Goal: Task Accomplishment & Management: Manage account settings

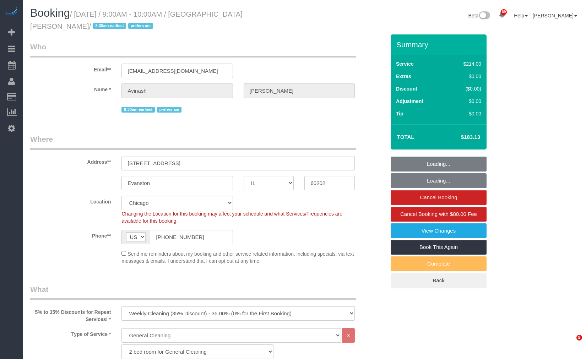
select select "IL"
select select "512"
select select "2"
select select "string:fspay-0c5b9879-da17-4785-acd9-5465d77a9964"
select select "number:1"
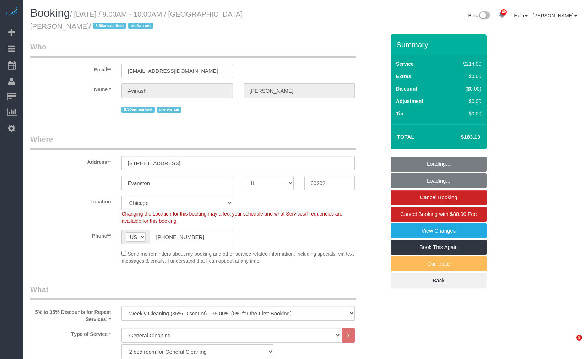
select select "number:58"
select select "number:139"
select select "number:106"
select select "object:1366"
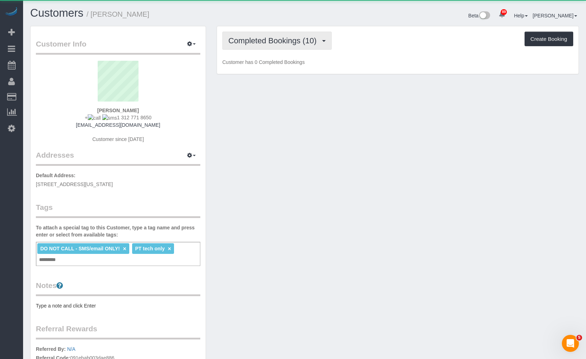
click at [251, 41] on span "Completed Bookings (10)" at bounding box center [274, 40] width 92 height 9
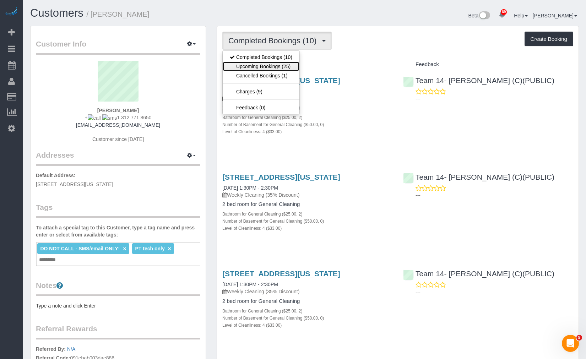
click at [285, 67] on link "Upcoming Bookings (25)" at bounding box center [261, 66] width 77 height 9
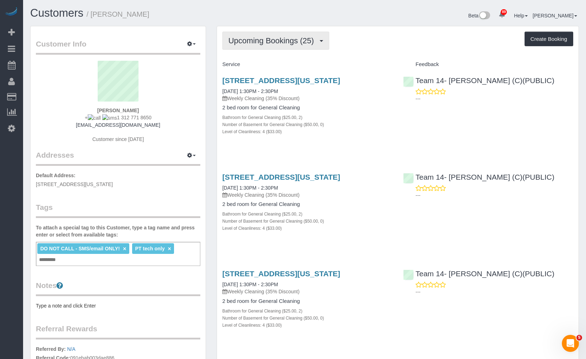
click at [301, 45] on button "Upcoming Bookings (25)" at bounding box center [275, 41] width 107 height 18
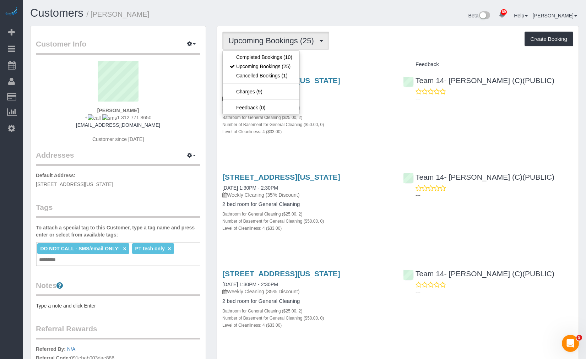
click at [381, 37] on div "Upcoming Bookings (25) Completed Bookings (10) Upcoming Bookings (25) Cancelled…" at bounding box center [397, 41] width 351 height 18
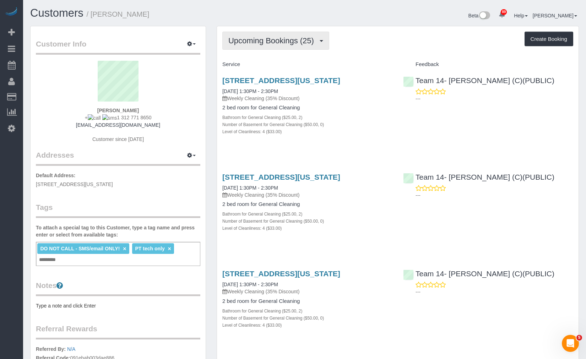
click at [304, 38] on span "Upcoming Bookings (25)" at bounding box center [272, 40] width 89 height 9
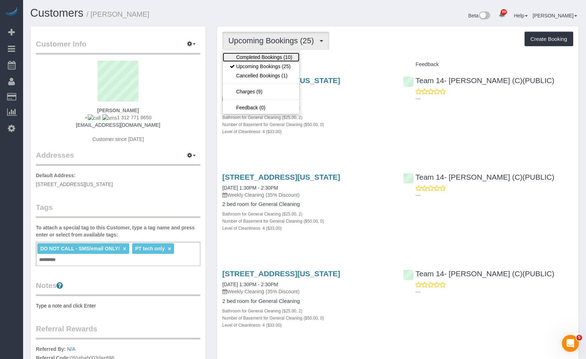
click at [286, 55] on link "Completed Bookings (10)" at bounding box center [261, 57] width 77 height 9
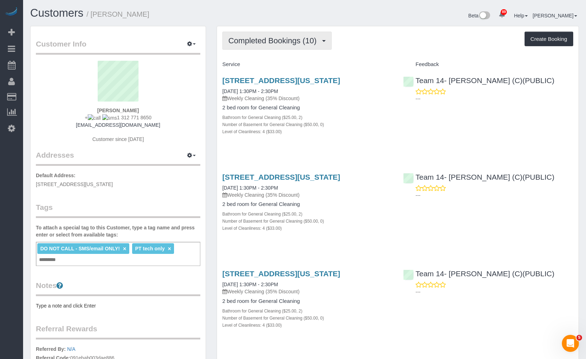
click at [284, 40] on span "Completed Bookings (10)" at bounding box center [274, 40] width 92 height 9
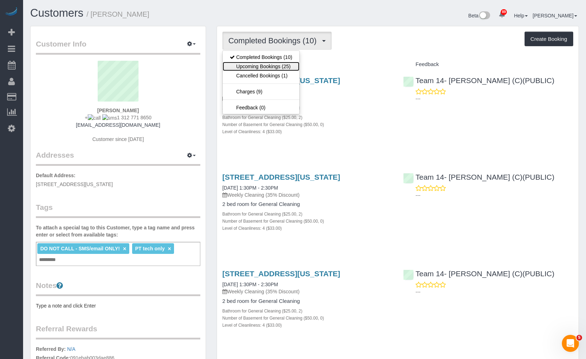
click at [278, 69] on link "Upcoming Bookings (25)" at bounding box center [261, 66] width 77 height 9
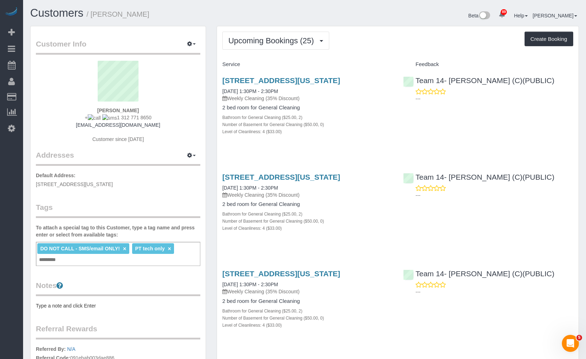
drag, startPoint x: 58, startPoint y: 2, endPoint x: 62, endPoint y: 0, distance: 5.6
click at [71, 11] on link "Customers" at bounding box center [56, 13] width 53 height 12
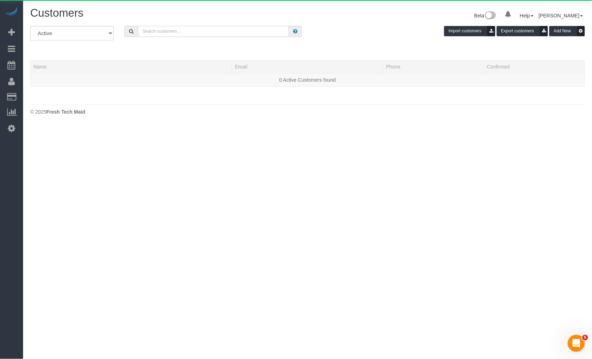
click at [160, 27] on input "text" at bounding box center [213, 31] width 151 height 11
paste input "[PERSON_NAME]"
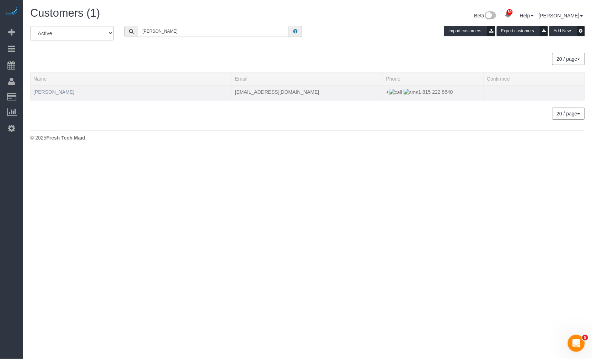
type input "[PERSON_NAME]"
click at [57, 92] on link "[PERSON_NAME]" at bounding box center [53, 92] width 41 height 6
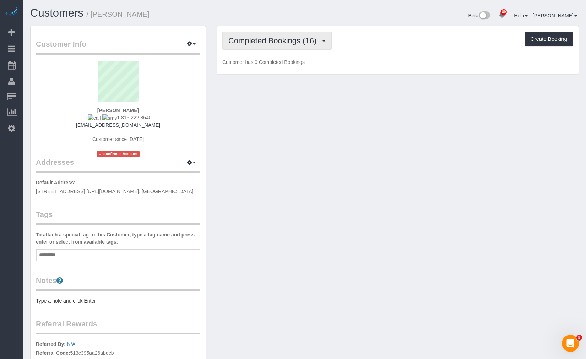
click at [295, 43] on span "Completed Bookings (16)" at bounding box center [274, 40] width 92 height 9
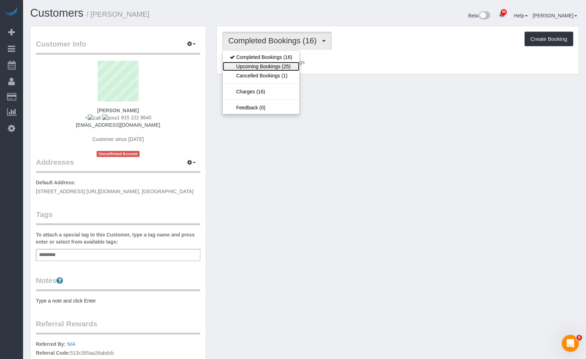
click at [292, 66] on link "Upcoming Bookings (25)" at bounding box center [261, 66] width 77 height 9
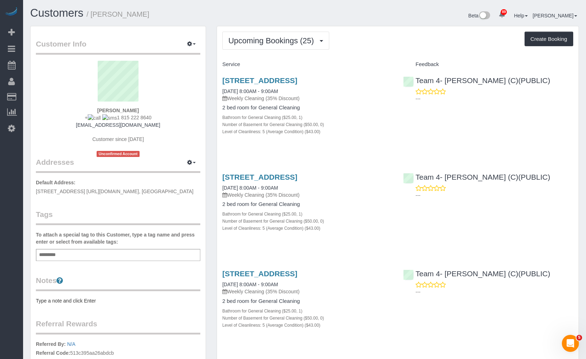
scroll to position [39, 0]
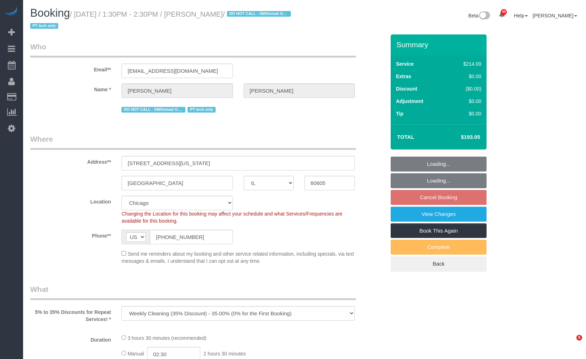
select select "IL"
select select "object:1146"
select select "512"
select select "2"
select select "4"
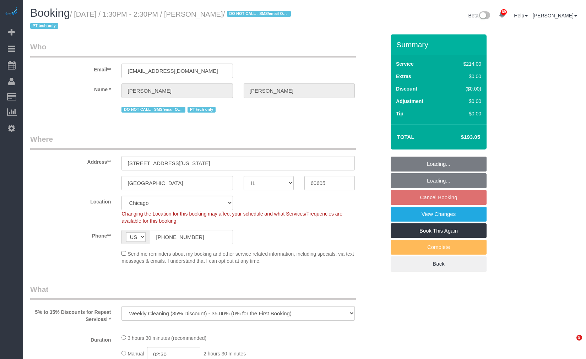
select select "number:1"
select select "number:58"
select select "number:139"
select select "number:106"
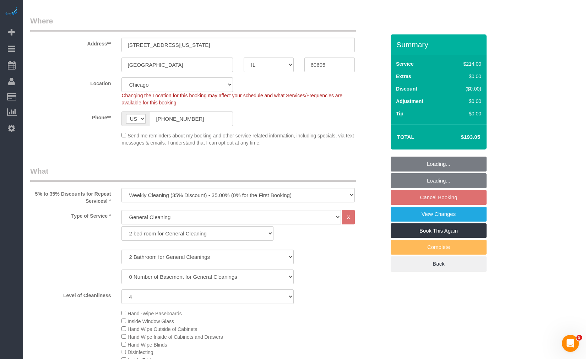
scroll to position [276, 0]
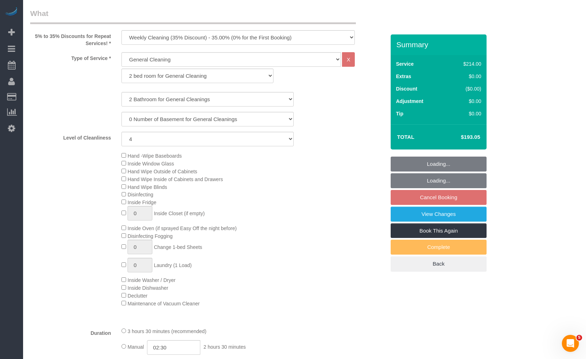
click at [341, 179] on div "Hand -Wipe Baseboards Inside Window Glass Hand Wipe Outside of Cabinets Hand Wi…" at bounding box center [253, 230] width 274 height 156
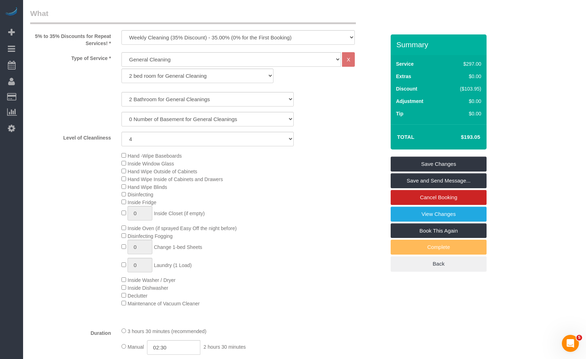
scroll to position [236, 0]
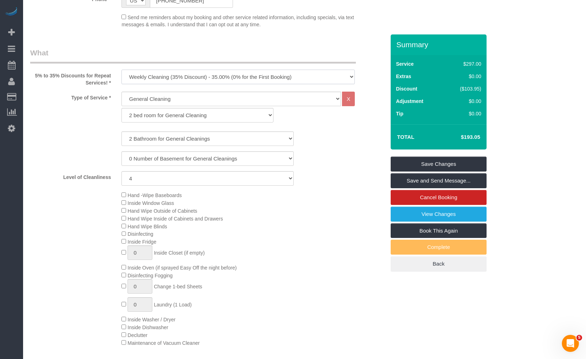
click at [210, 78] on select "One Time Cleaning Weekly Cleaning (35% Discount) - 35.00% (0% for the First Boo…" at bounding box center [237, 77] width 233 height 15
select select "object:1150"
click at [121, 70] on select "One Time Cleaning Weekly Cleaning (35% Discount) - 35.00% (0% for the First Boo…" at bounding box center [237, 77] width 233 height 15
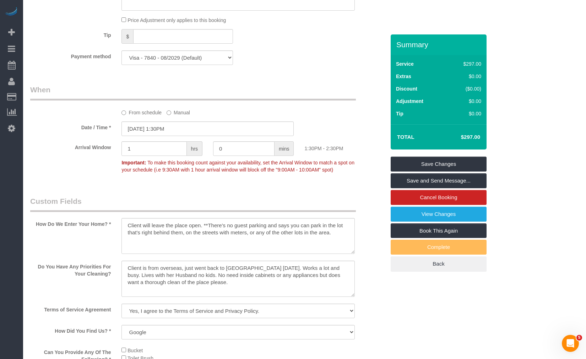
scroll to position [552, 0]
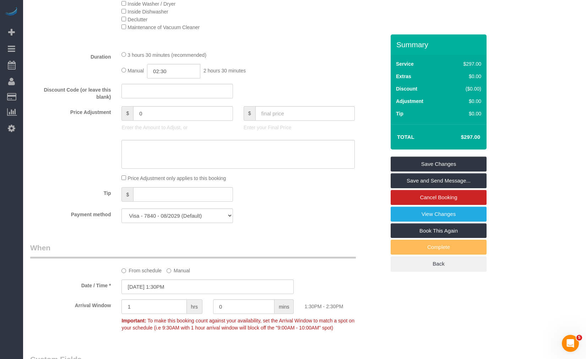
click at [272, 126] on p "Enter your Final Price" at bounding box center [299, 127] width 111 height 7
click at [276, 121] on input "text" at bounding box center [305, 113] width 100 height 15
type input "0"
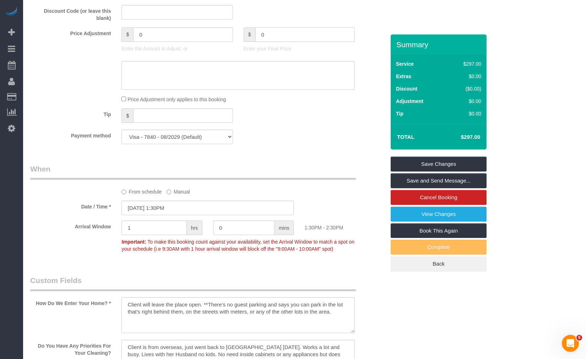
type input "-297"
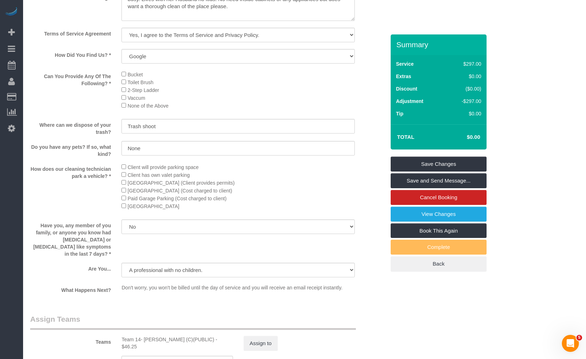
scroll to position [947, 0]
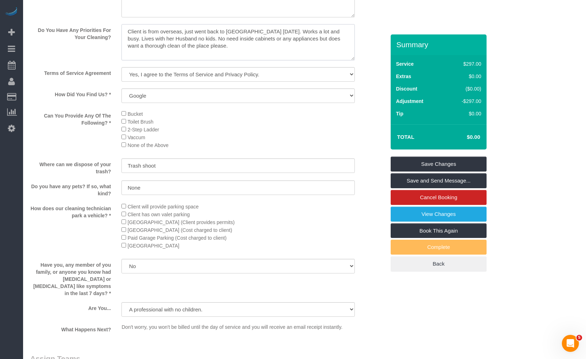
click at [258, 58] on textarea at bounding box center [237, 42] width 233 height 36
drag, startPoint x: 254, startPoint y: 58, endPoint x: 112, endPoint y: 44, distance: 142.8
click at [112, 44] on div "Do You Have Any Priorities For Your Cleaning?" at bounding box center [208, 43] width 366 height 38
click at [248, 56] on textarea at bounding box center [237, 42] width 233 height 36
drag, startPoint x: 248, startPoint y: 58, endPoint x: 99, endPoint y: 33, distance: 151.1
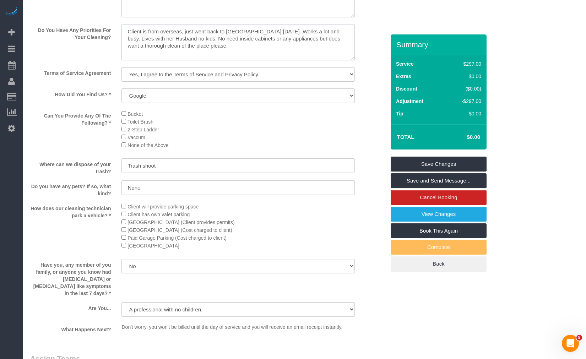
click at [99, 33] on sui-booking-custom-fields "How Do We Enter Your Home? * Do You Have Any Priorities For Your Cleaning? Term…" at bounding box center [207, 147] width 355 height 374
paste textarea "COUNTS Cleaning Tasks: Under: - Under bed - Under furniture - Under cabinets - …"
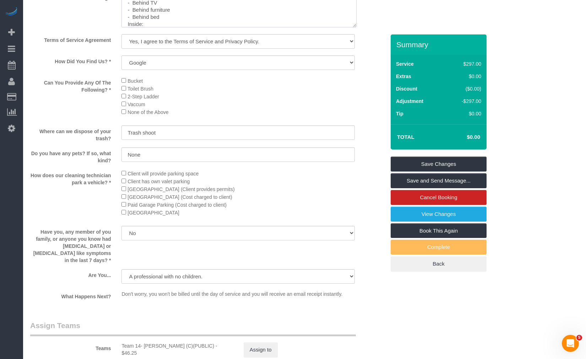
scroll to position [0, 0]
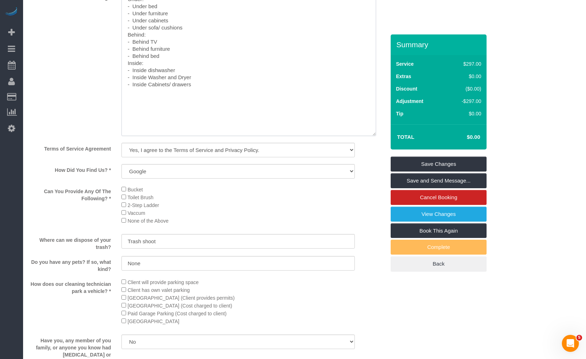
drag, startPoint x: 353, startPoint y: 27, endPoint x: 373, endPoint y: 143, distance: 117.2
click at [374, 136] on textarea at bounding box center [248, 60] width 255 height 151
click at [208, 118] on textarea at bounding box center [248, 61] width 255 height 152
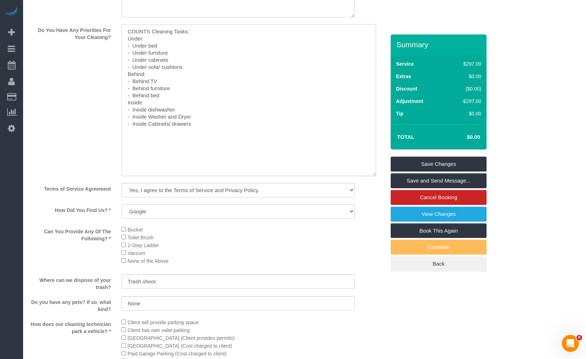
scroll to position [986, 0]
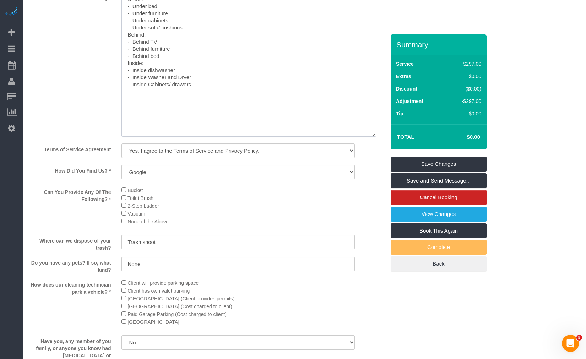
paste textarea "upper part of the closet"
click at [205, 114] on textarea at bounding box center [248, 61] width 255 height 152
paste textarea "That retains some dust"
drag, startPoint x: 195, startPoint y: 115, endPoint x: 196, endPoint y: 119, distance: 4.9
click at [195, 117] on textarea at bounding box center [248, 61] width 255 height 152
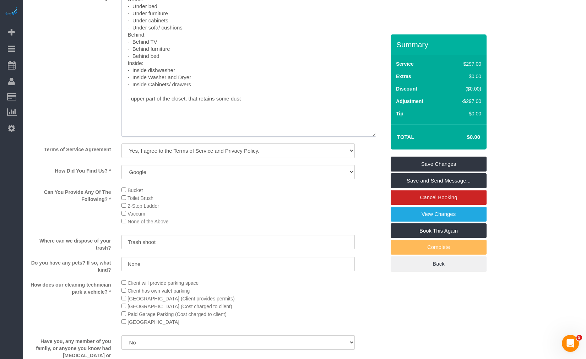
click at [287, 121] on textarea at bounding box center [248, 61] width 255 height 152
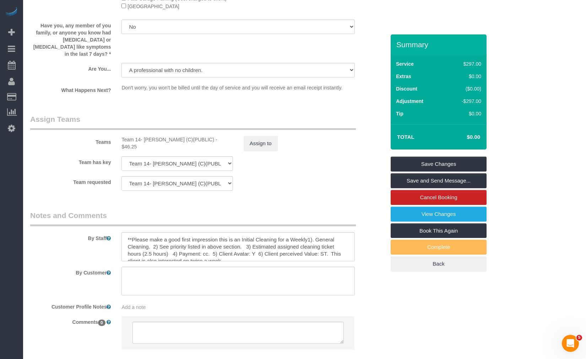
scroll to position [1349, 0]
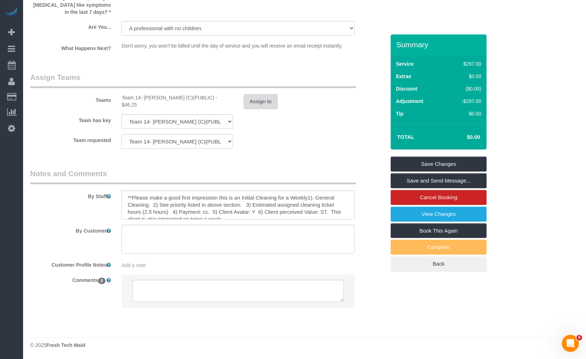
type textarea "COUNTS Cleaning Tasks: Under: - Under bed - Under furniture - Under cabinets - …"
click at [262, 101] on button "Assign to" at bounding box center [261, 101] width 34 height 15
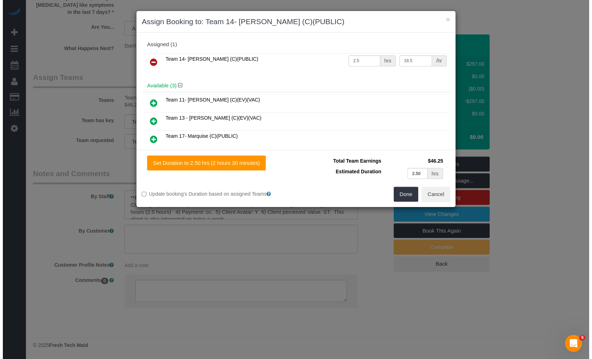
scroll to position [1342, 0]
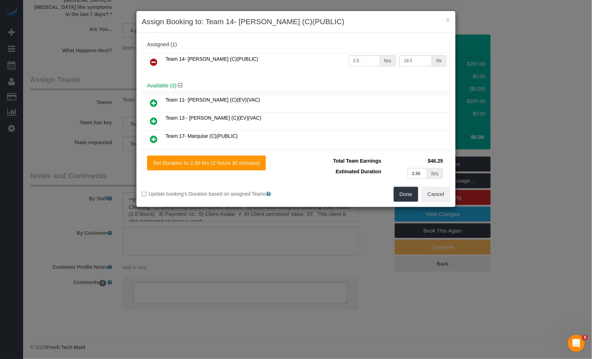
click at [158, 59] on link at bounding box center [153, 62] width 17 height 14
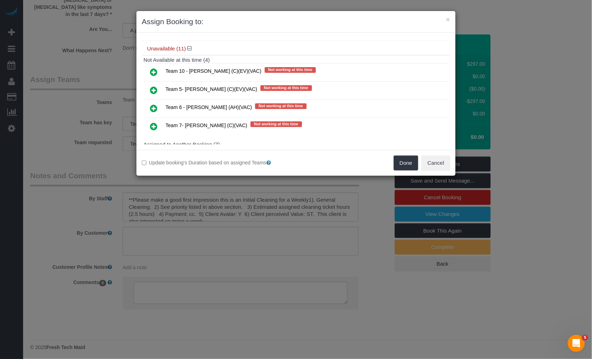
scroll to position [0, 0]
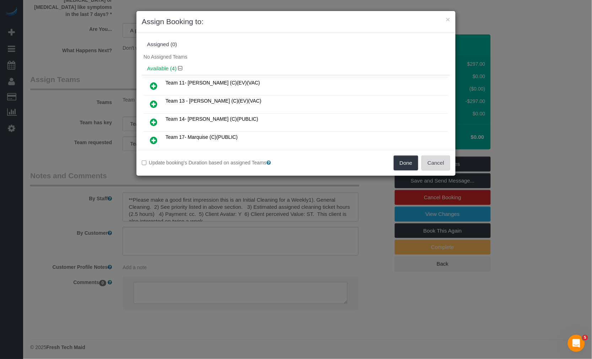
click at [435, 164] on button "Cancel" at bounding box center [435, 163] width 29 height 15
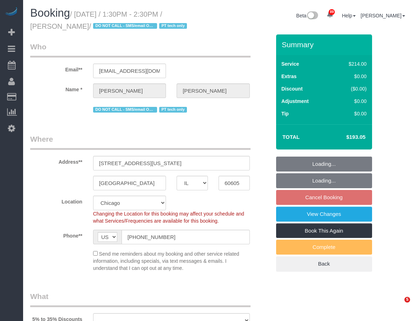
select select "IL"
select select "object:1067"
select select "512"
select select "2"
select select "4"
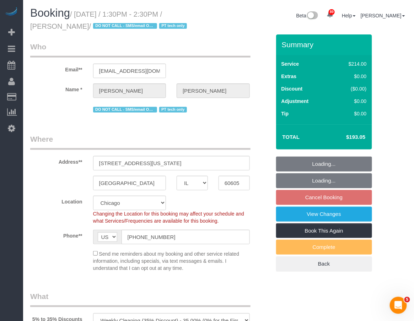
select select "number:1"
select select "number:58"
select select "number:139"
select select "number:106"
select select "2"
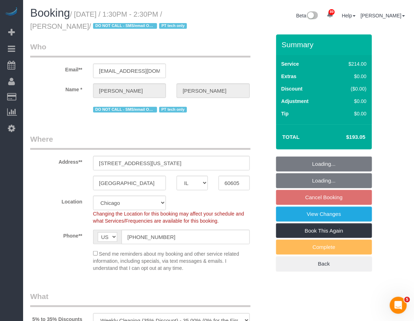
select select "4"
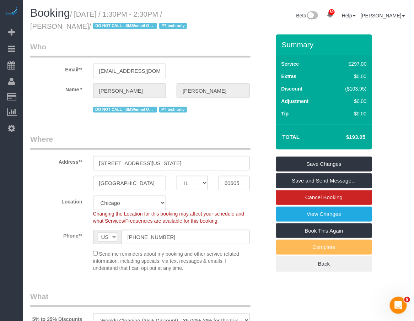
scroll to position [197, 0]
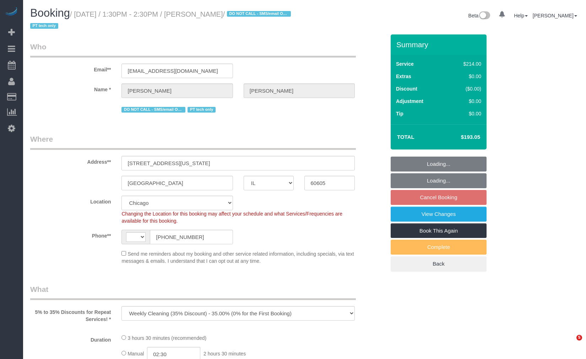
select select "IL"
select select "object:971"
select select "string:US"
select select "512"
select select "2"
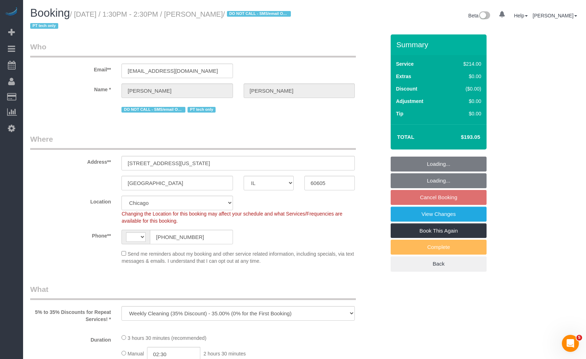
select select "4"
select select "string:fspay-f5e0c708-bc04-44c8-af41-f792f64d3393"
select select "2"
select select "4"
select select "number:1"
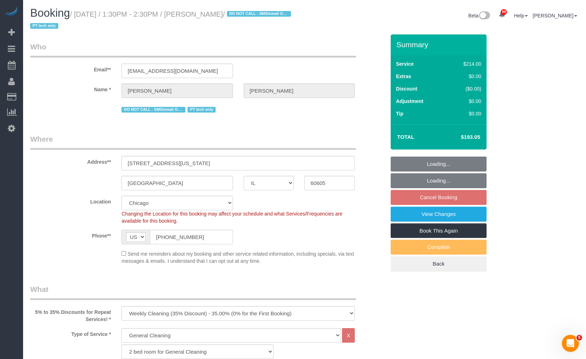
select select "number:58"
select select "number:139"
select select "number:106"
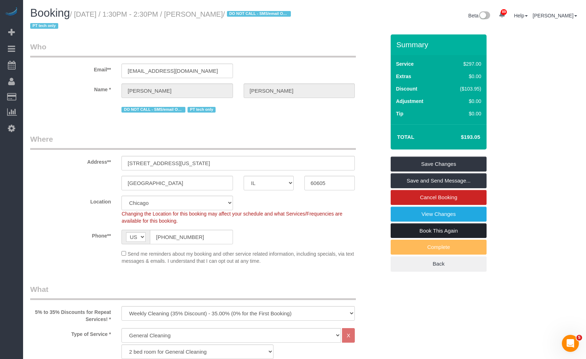
click at [445, 228] on link "Book This Again" at bounding box center [439, 230] width 96 height 15
select select "IL"
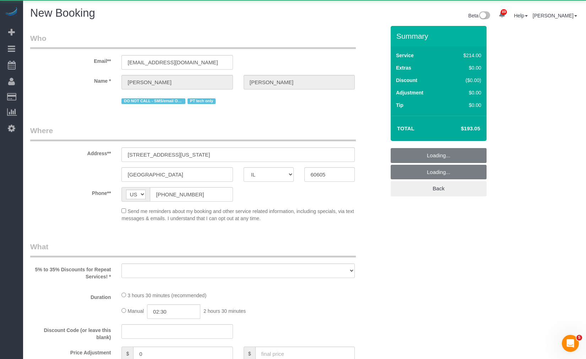
select select "string:fspay-f5e0c708-bc04-44c8-af41-f792f64d3393"
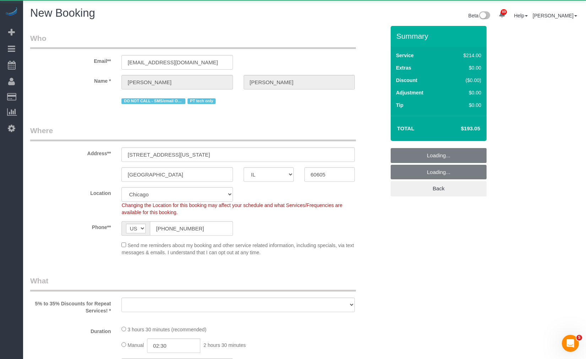
select select "object:1940"
select select "number:1"
select select "number:58"
select select "number:139"
select select "number:106"
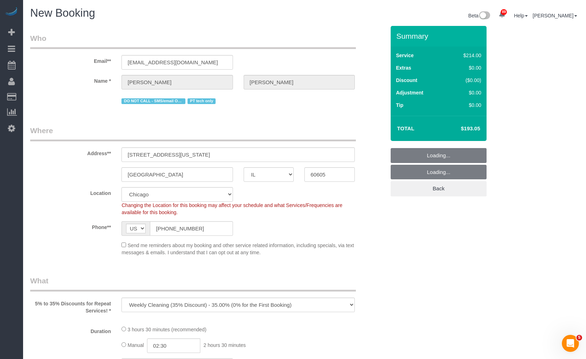
select select "object:2171"
select select "512"
select select "2"
select select "4"
select select "2"
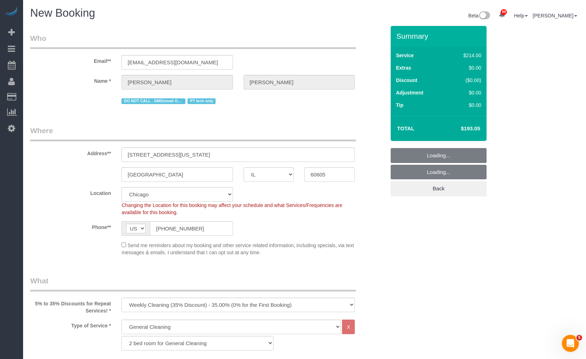
select select "4"
select select "object:2252"
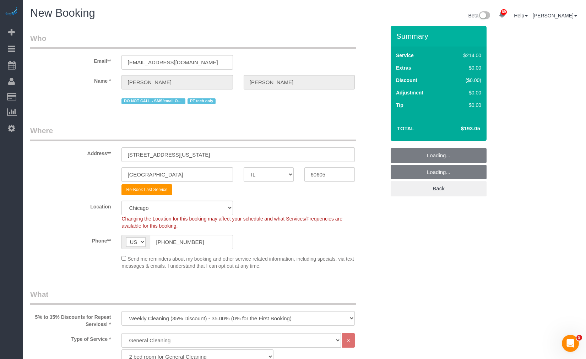
select select "2"
select select "4"
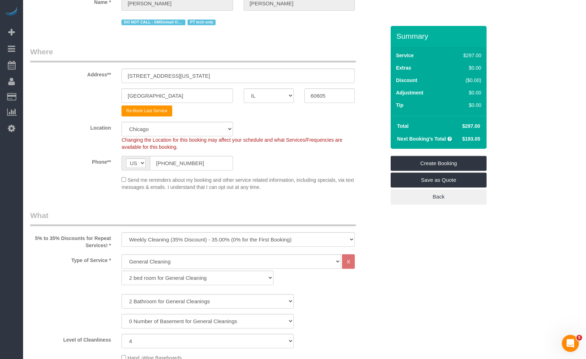
scroll to position [236, 0]
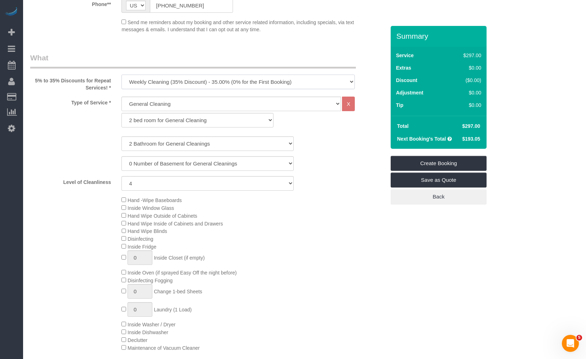
click at [210, 87] on select "One Time Cleaning Weekly Cleaning (35% Discount) - 35.00% (0% for the First Boo…" at bounding box center [237, 82] width 233 height 15
select select "object:2256"
click at [121, 75] on select "One Time Cleaning Weekly Cleaning (35% Discount) - 35.00% (0% for the First Boo…" at bounding box center [237, 82] width 233 height 15
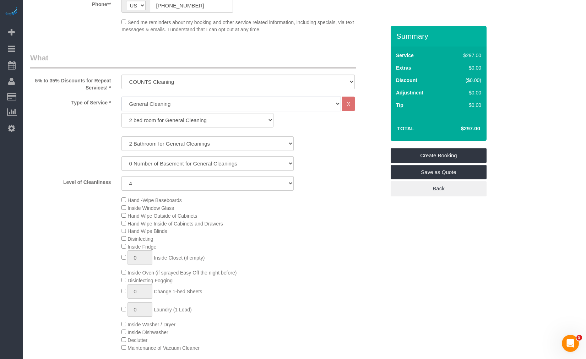
click at [203, 103] on select "General Cleaning Deep Cleaning Move-in / Move-out Cleaning COUNTS Cleaning" at bounding box center [230, 104] width 219 height 15
click at [344, 244] on div "Hand -Wipe Baseboards Inside Window Glass Hand Wipe Outside of Cabinets Hand Wi…" at bounding box center [253, 274] width 274 height 156
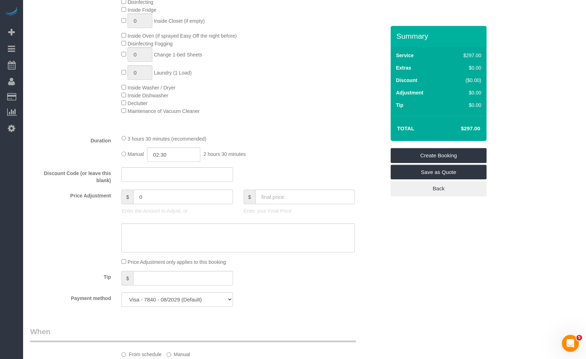
scroll to position [513, 0]
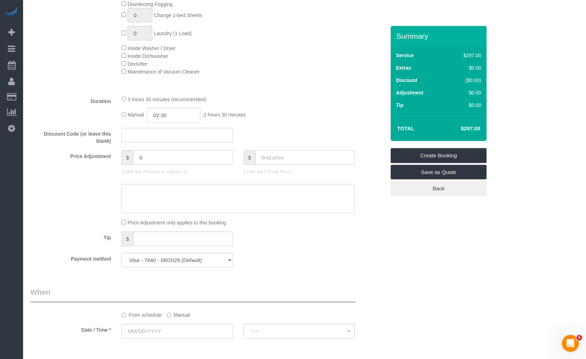
click at [296, 155] on input "text" at bounding box center [305, 157] width 100 height 15
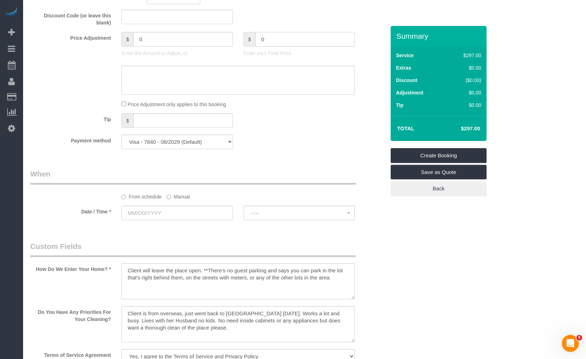
type input "0"
click at [179, 193] on div "From schedule Manual" at bounding box center [208, 185] width 366 height 32
type input "-297"
click at [178, 199] on label "Manual" at bounding box center [178, 196] width 23 height 10
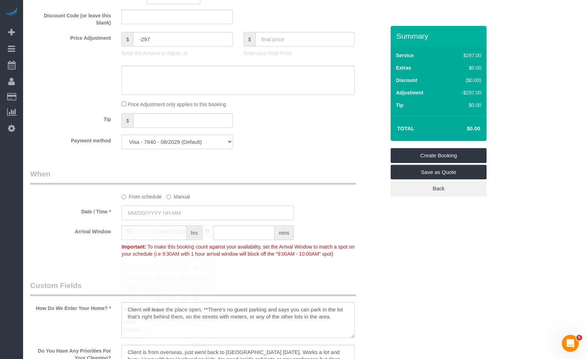
click at [173, 218] on input "text" at bounding box center [207, 213] width 172 height 15
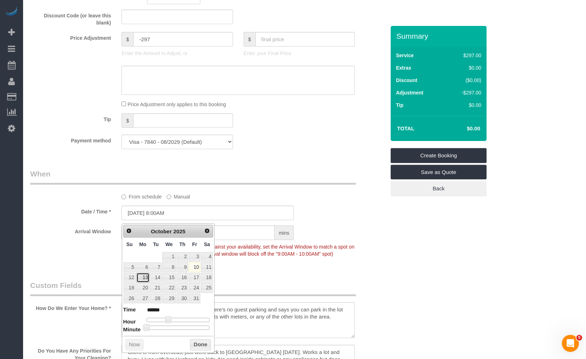
click at [146, 275] on link "13" at bounding box center [142, 278] width 13 height 10
type input "10/13/2025 8:00AM"
click at [366, 251] on div "Arrival Window hrs mins Important: To make this booking count against your avai…" at bounding box center [208, 242] width 366 height 35
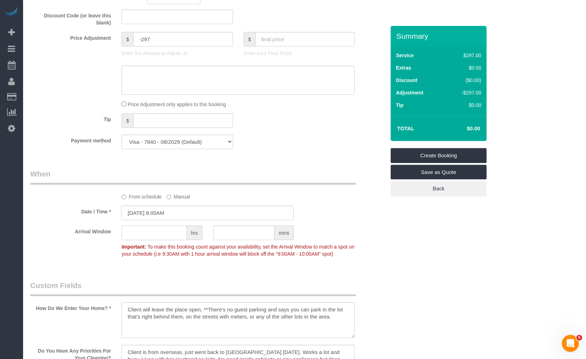
click at [149, 233] on input "text" at bounding box center [153, 232] width 65 height 15
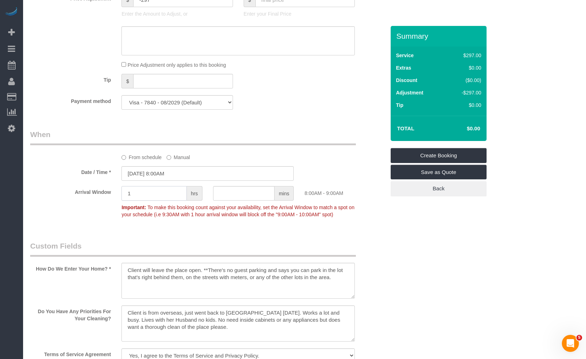
scroll to position [828, 0]
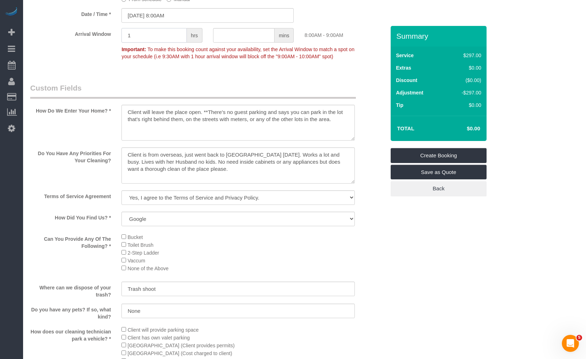
type input "1"
click at [238, 165] on textarea at bounding box center [237, 165] width 233 height 36
drag, startPoint x: 253, startPoint y: 185, endPoint x: 97, endPoint y: 162, distance: 157.9
click at [97, 162] on div "Do You Have Any Priorities For Your Cleaning?" at bounding box center [208, 166] width 366 height 38
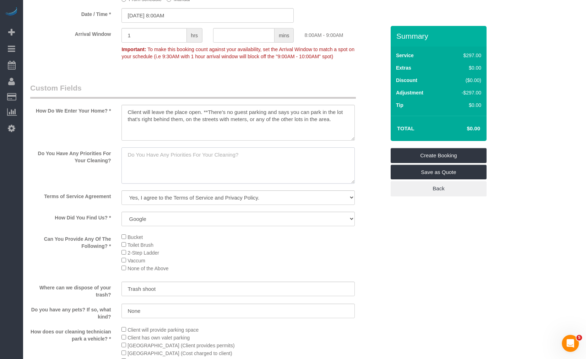
click at [219, 184] on textarea at bounding box center [237, 165] width 233 height 36
paste textarea "Just to follow up - here's the list for reference if you don't have priorities …"
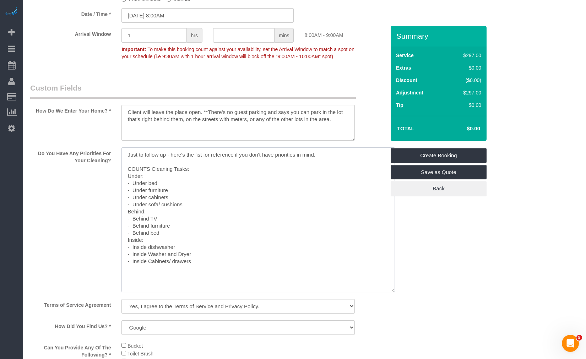
drag, startPoint x: 350, startPoint y: 191, endPoint x: 391, endPoint y: 300, distance: 116.7
click at [391, 292] on textarea at bounding box center [257, 219] width 273 height 145
click at [219, 293] on textarea at bounding box center [258, 220] width 274 height 146
paste textarea "add the upper part of the closet"
click at [239, 290] on textarea at bounding box center [258, 220] width 274 height 146
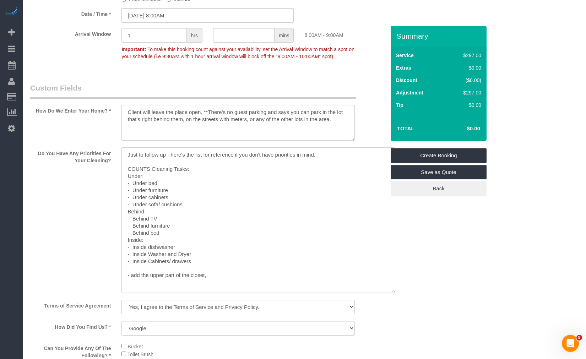
paste textarea "That retains some dust"
click at [217, 284] on textarea at bounding box center [258, 220] width 274 height 146
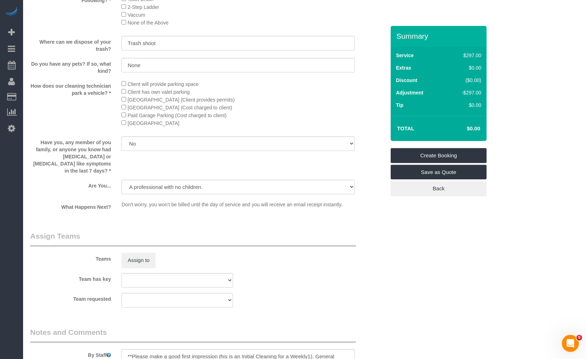
scroll to position [1223, 0]
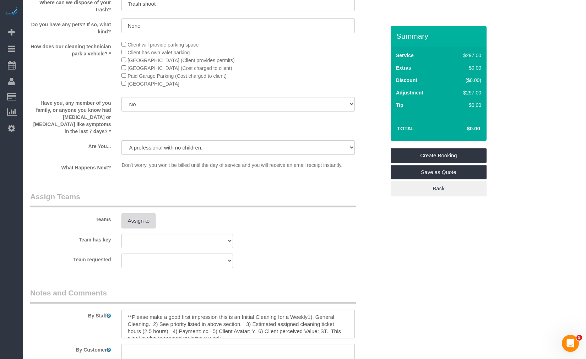
type textarea "Just to follow up - here's the list for reference if you don't have priorities …"
click at [150, 222] on button "Assign to" at bounding box center [138, 220] width 34 height 15
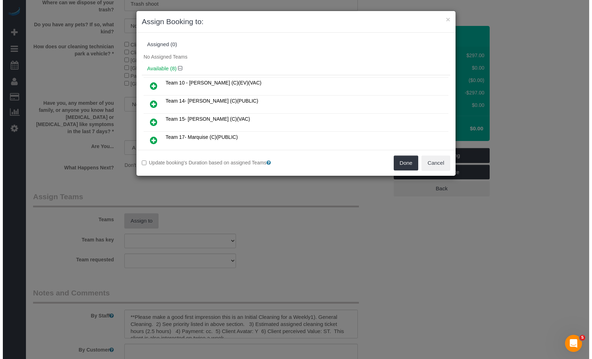
scroll to position [1216, 0]
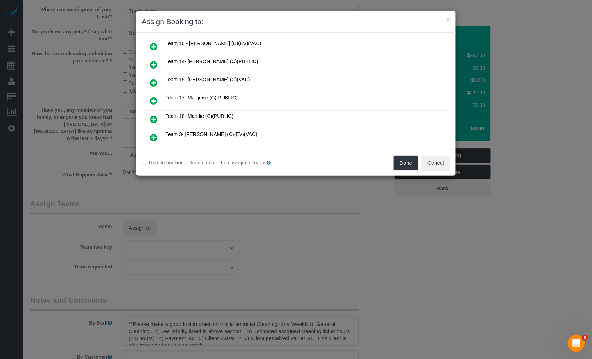
click at [154, 115] on icon at bounding box center [153, 119] width 7 height 9
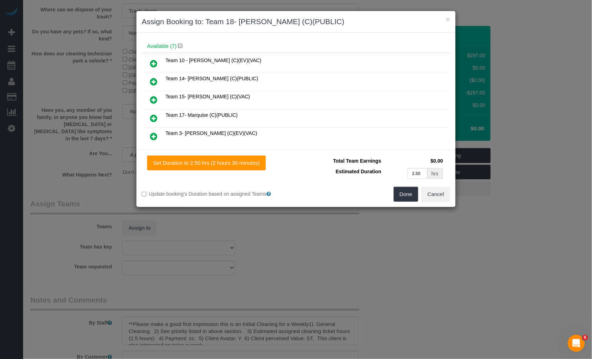
scroll to position [56, 0]
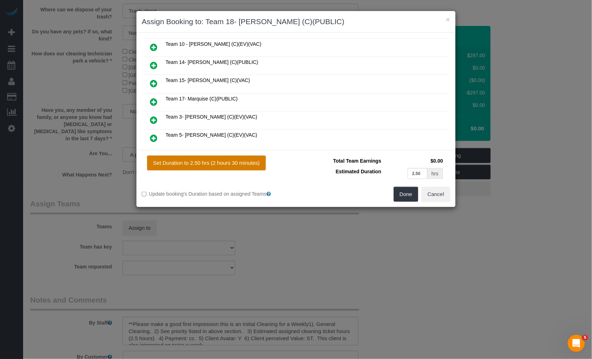
click at [237, 164] on button "Set Duration to 2.50 hrs (2 hours 30 minutes)" at bounding box center [206, 163] width 119 height 15
type input "2.50"
click at [424, 198] on button "Cancel" at bounding box center [435, 194] width 29 height 15
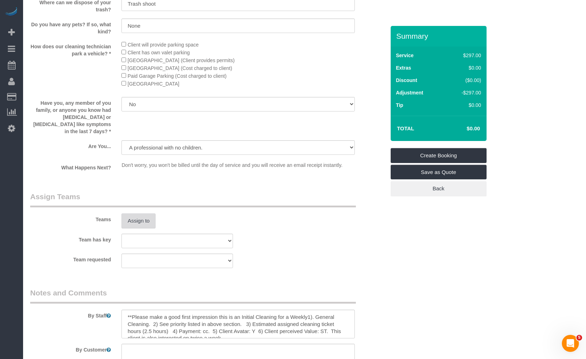
click at [130, 225] on button "Assign to" at bounding box center [138, 220] width 34 height 15
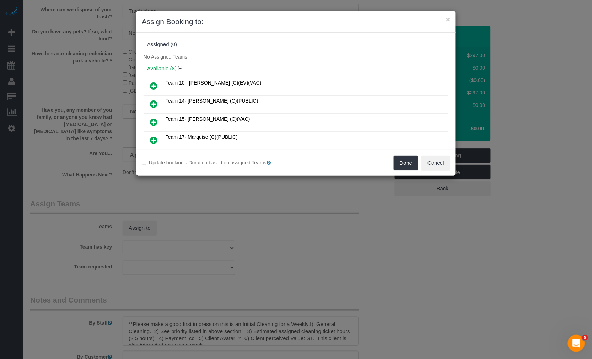
scroll to position [39, 0]
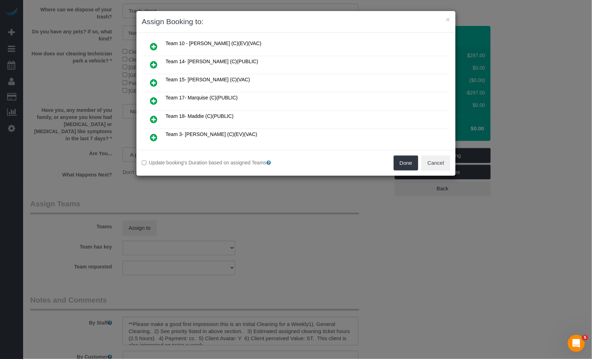
click at [154, 116] on icon at bounding box center [153, 119] width 7 height 9
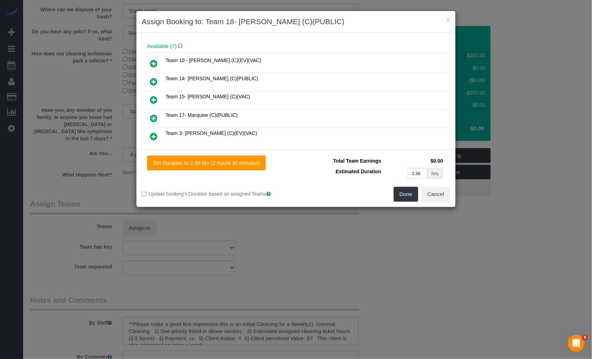
scroll to position [56, 0]
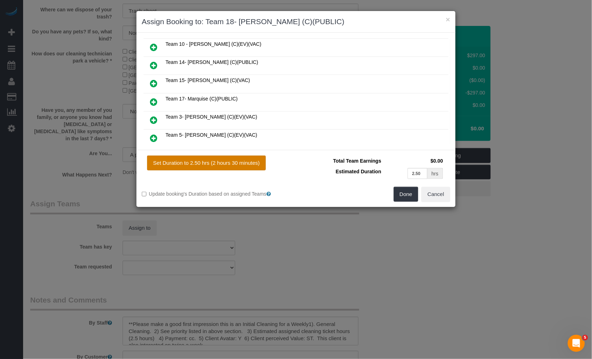
click at [226, 158] on button "Set Duration to 2.50 hrs (2 hours 30 minutes)" at bounding box center [206, 163] width 119 height 15
type input "2.50"
click at [409, 196] on button "Done" at bounding box center [405, 194] width 25 height 15
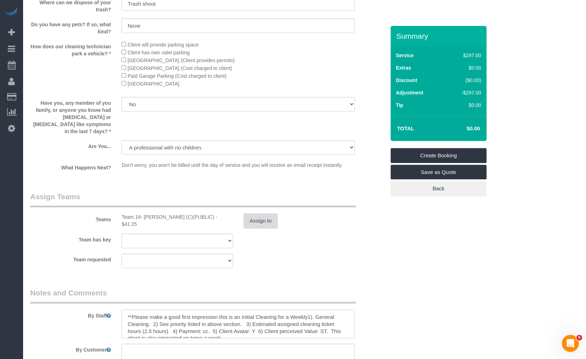
scroll to position [1302, 0]
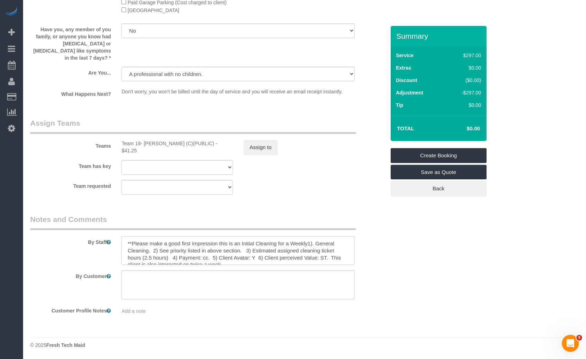
click at [315, 255] on textarea at bounding box center [237, 250] width 233 height 29
click at [244, 252] on textarea at bounding box center [237, 250] width 233 height 29
paste textarea "COUNTS CLEANING 1) COUNTS cleaning 2) Client wants us to follow the COUNTS Clea…"
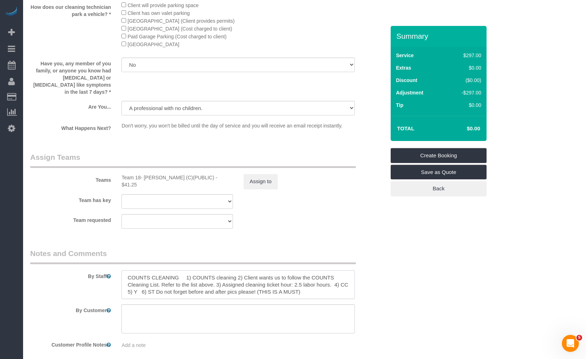
drag, startPoint x: 247, startPoint y: 282, endPoint x: 163, endPoint y: 290, distance: 85.3
click at [163, 290] on textarea at bounding box center [237, 284] width 233 height 29
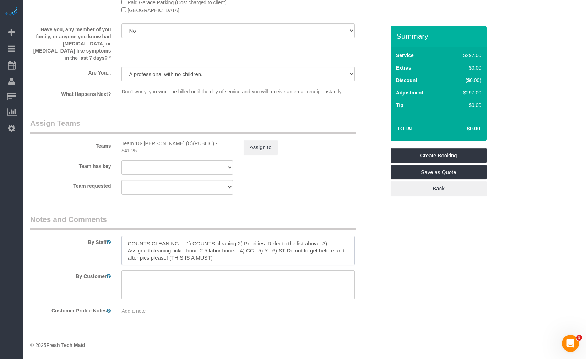
click at [281, 256] on textarea at bounding box center [237, 250] width 233 height 29
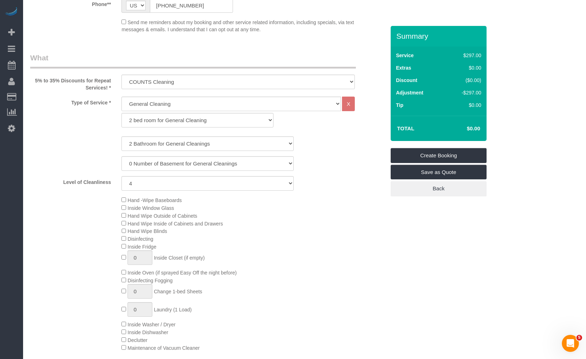
scroll to position [0, 0]
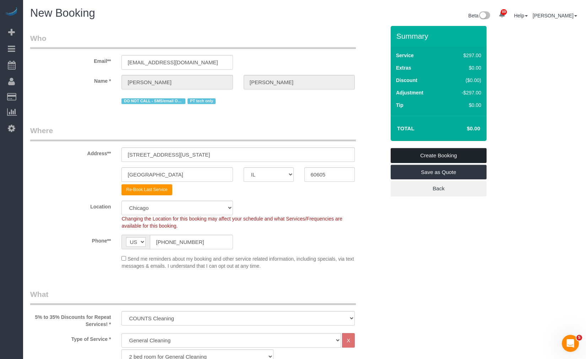
type textarea "COUNTS CLEANING 1) COUNTS cleaning 2) Priorities: Refer to the list above. 3) A…"
click at [417, 157] on link "Create Booking" at bounding box center [439, 155] width 96 height 15
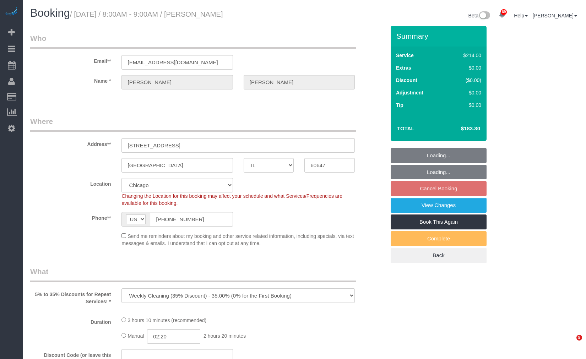
select select "IL"
select select "number:1"
select select "number:58"
select select "number:139"
select select "number:137"
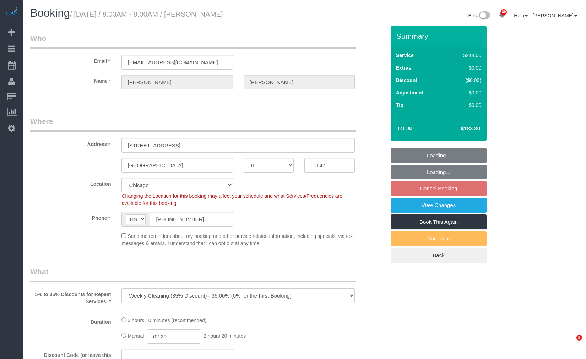
select select "object:1038"
select select "512"
select select "5"
select select "spot1"
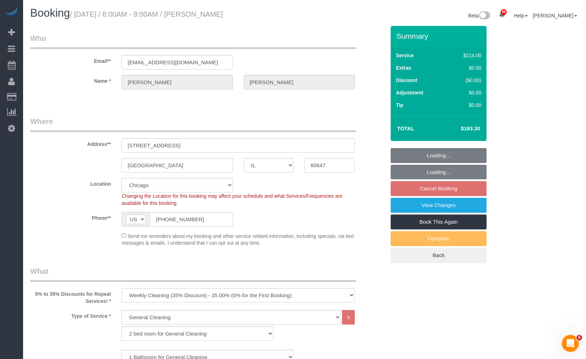
select select "5"
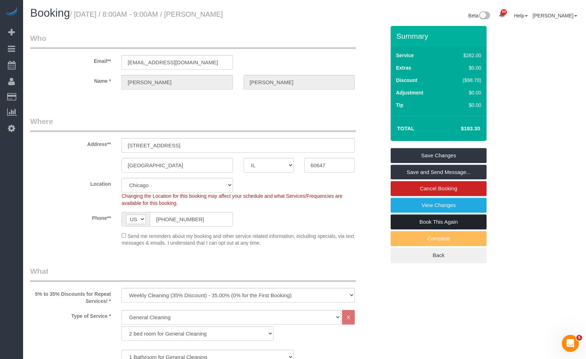
click at [461, 222] on link "Book This Again" at bounding box center [439, 221] width 96 height 15
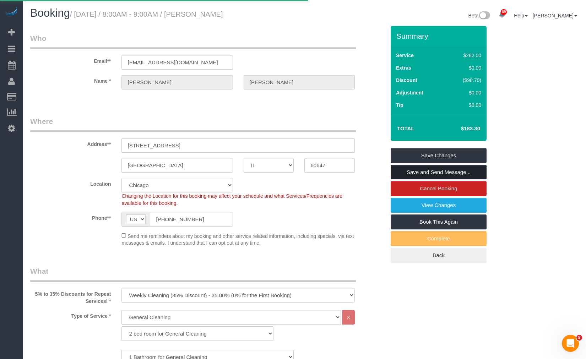
select select "IL"
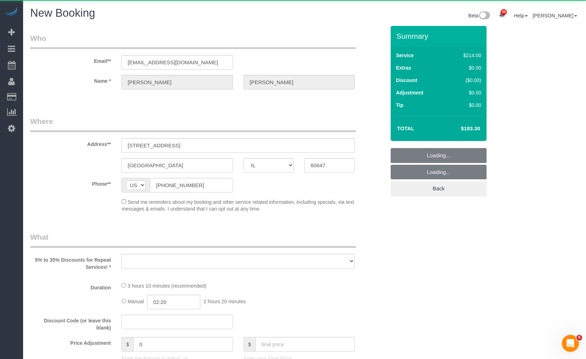
select select "object:1685"
select select "string:fspay-661c904e-53f4-4085-abdf-1f3c744d5fe0"
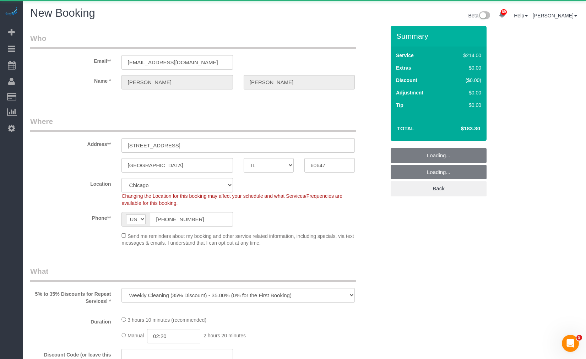
select select "object:1773"
select select "number:1"
select select "number:58"
select select "number:139"
select select "number:137"
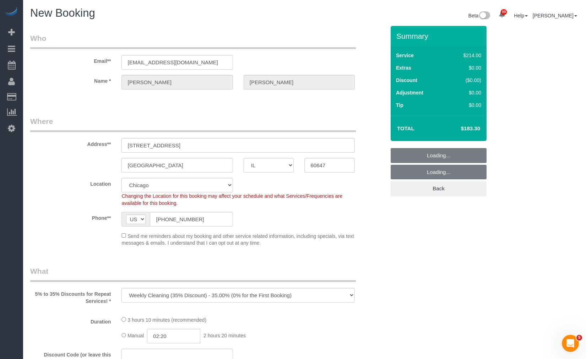
select select "512"
select select "5"
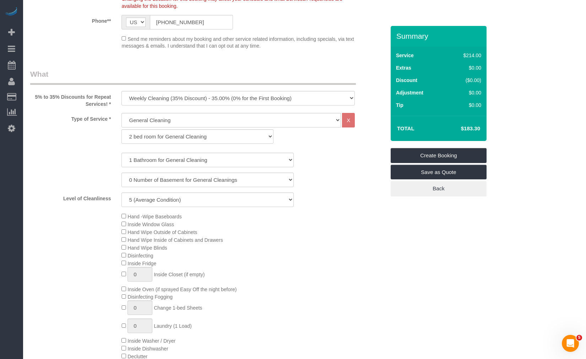
select select "object:2223"
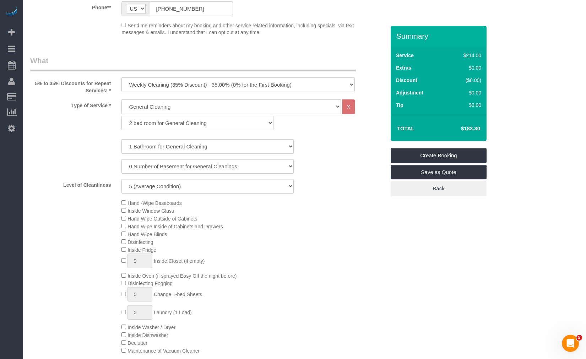
select select "5"
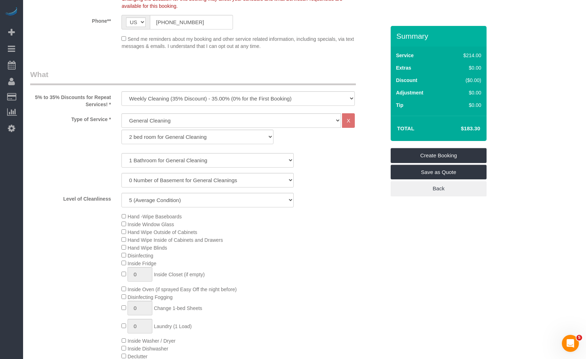
select select "5"
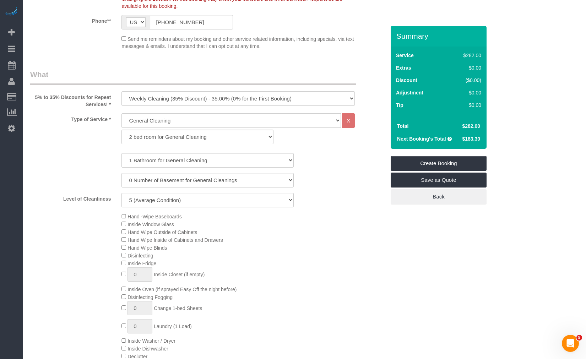
scroll to position [289, 0]
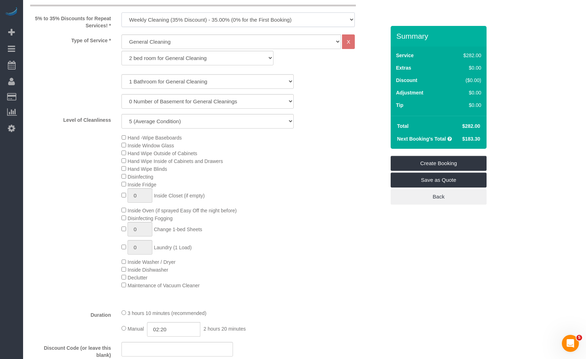
click at [228, 22] on select "One Time Cleaning Weekly Cleaning (35% Discount) - 35.00% (0% for the First Boo…" at bounding box center [237, 19] width 233 height 15
select select "object:2227"
click at [121, 12] on select "One Time Cleaning Weekly Cleaning (35% Discount) - 35.00% (0% for the First Boo…" at bounding box center [237, 19] width 233 height 15
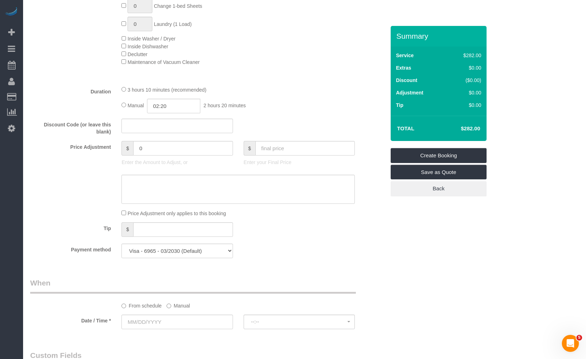
scroll to position [473, 0]
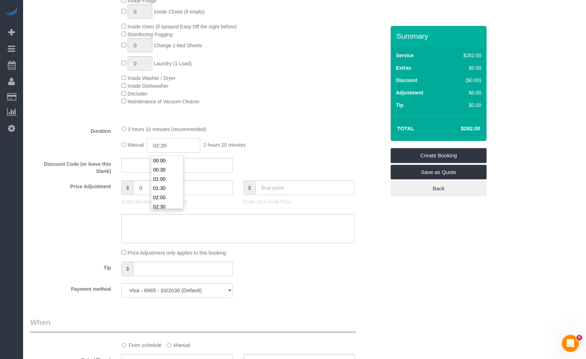
drag, startPoint x: 185, startPoint y: 144, endPoint x: 119, endPoint y: 140, distance: 65.8
click at [119, 141] on div "3 hours 10 minutes (recommended) Manual 02:20 2 hours 20 minutes" at bounding box center [238, 139] width 244 height 28
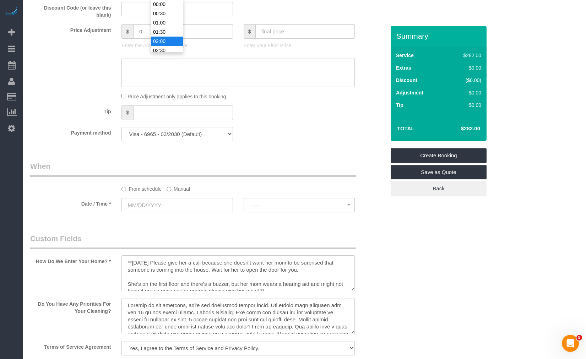
scroll to position [590, 0]
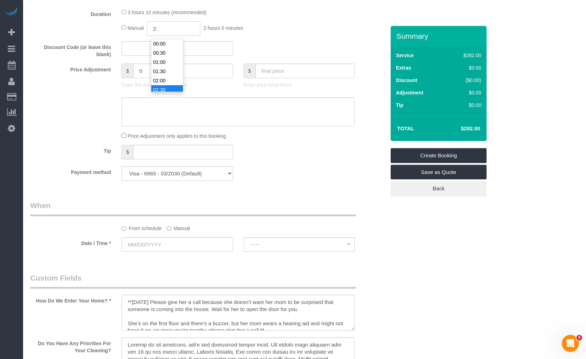
type input "02:30"
click at [168, 86] on li "02:30" at bounding box center [167, 89] width 32 height 9
click at [293, 73] on input "text" at bounding box center [305, 71] width 100 height 15
type input "0"
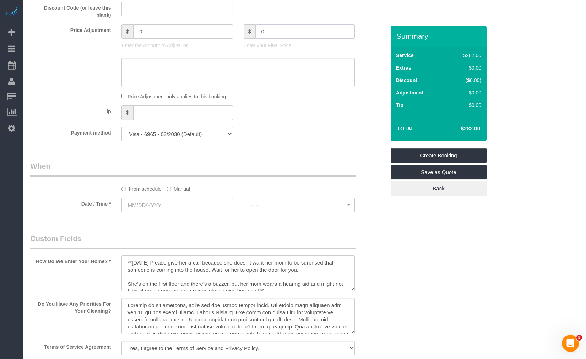
type input "-282"
click at [179, 192] on label "Manual" at bounding box center [178, 188] width 23 height 10
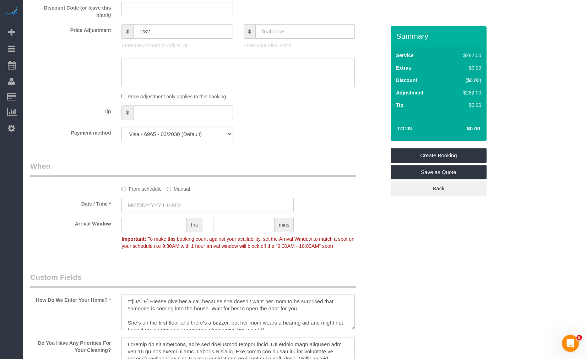
click at [174, 201] on input "text" at bounding box center [207, 205] width 172 height 15
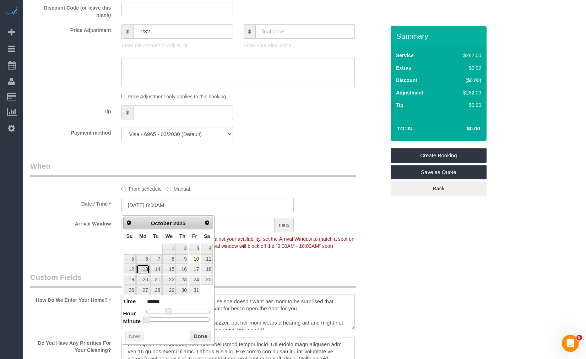
click at [143, 267] on link "13" at bounding box center [142, 270] width 13 height 10
type input "10/13/2025 8:00AM"
drag, startPoint x: 408, startPoint y: 228, endPoint x: 325, endPoint y: 234, distance: 83.0
click at [407, 228] on div "Who Email** r.dewane1299@gmail.com Name * Rebecca Dewane Where Address** 2848 W…" at bounding box center [304, 139] width 549 height 1486
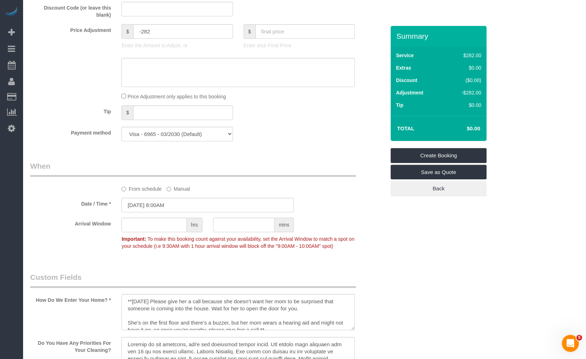
click at [151, 234] on div at bounding box center [161, 232] width 81 height 1
click at [151, 232] on input "text" at bounding box center [153, 225] width 65 height 15
type input "1"
click at [370, 246] on div "Arrival Window 1 hrs mins 8:00AM - 9:00AM Important: To make this booking count…" at bounding box center [208, 235] width 366 height 35
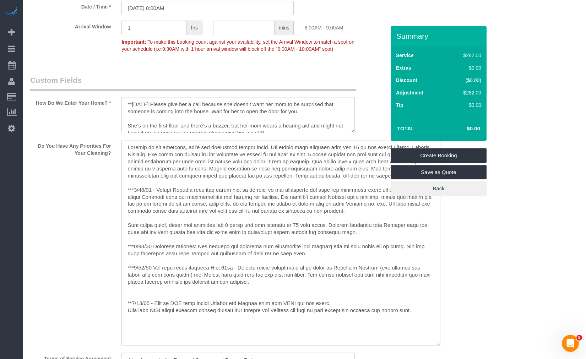
scroll to position [906, 0]
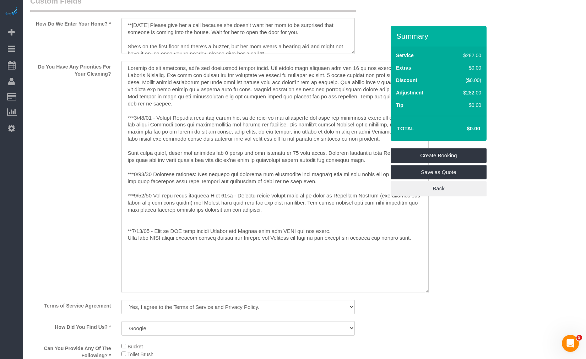
drag, startPoint x: 350, startPoint y: 182, endPoint x: 425, endPoint y: 378, distance: 209.6
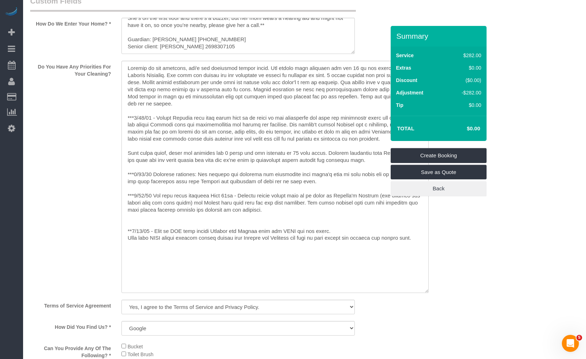
scroll to position [866, 0]
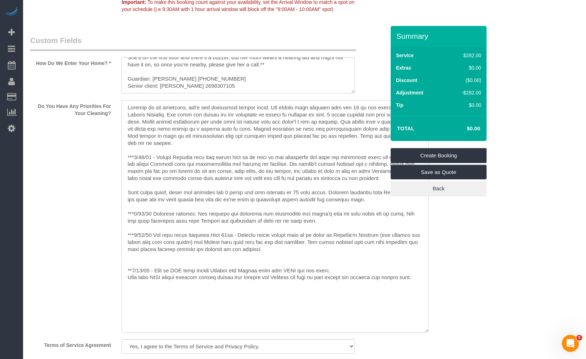
click at [128, 118] on textarea at bounding box center [274, 216] width 307 height 232
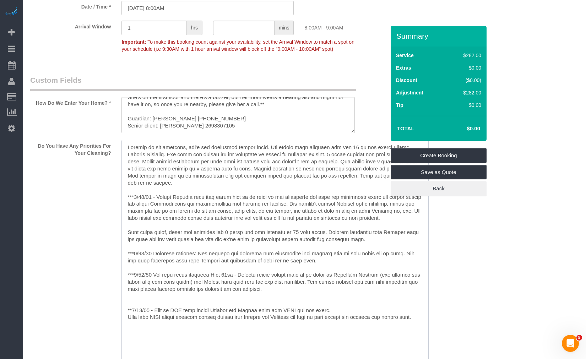
scroll to position [787, 0]
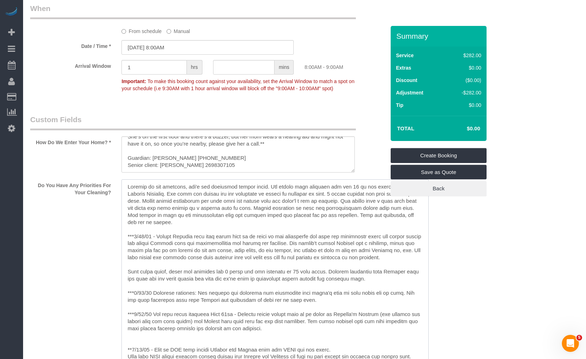
click at [142, 215] on textarea at bounding box center [274, 295] width 307 height 232
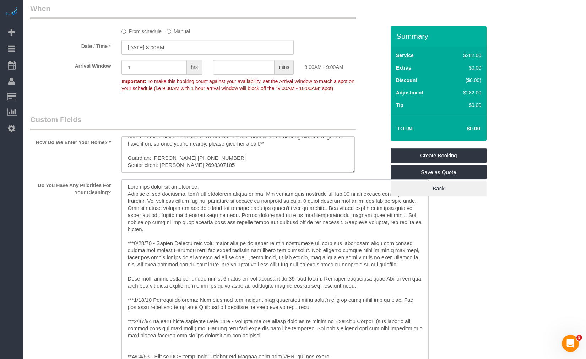
drag, startPoint x: 137, startPoint y: 202, endPoint x: 137, endPoint y: 208, distance: 6.7
click at [138, 202] on textarea at bounding box center [274, 295] width 307 height 232
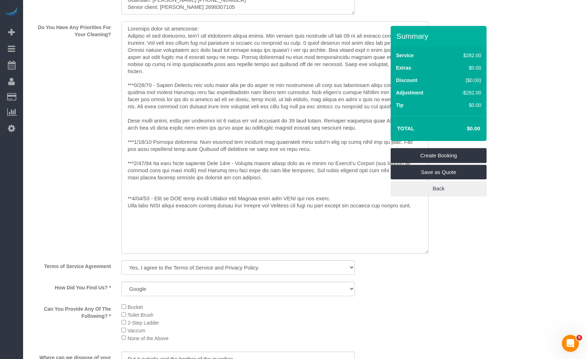
click at [197, 64] on textarea at bounding box center [274, 137] width 307 height 232
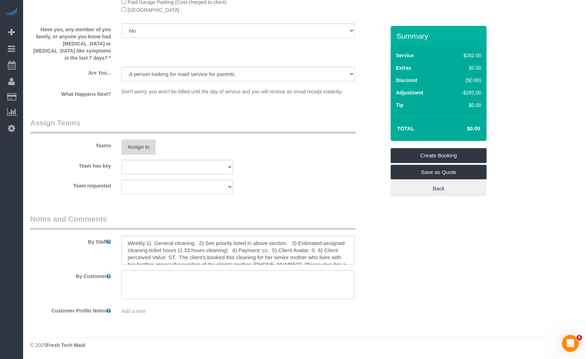
type textarea "Previous notes for reference ONLY: Rebecca is the guardian, she's not currently…"
click at [144, 143] on button "Assign to" at bounding box center [138, 147] width 34 height 15
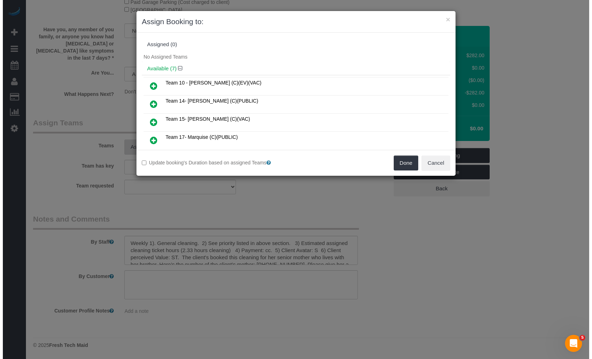
scroll to position [1372, 0]
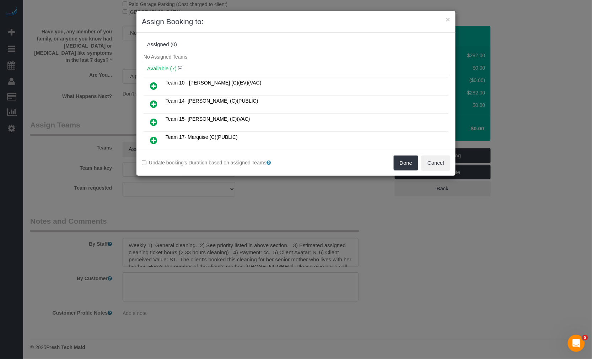
click at [153, 136] on icon at bounding box center [153, 140] width 7 height 9
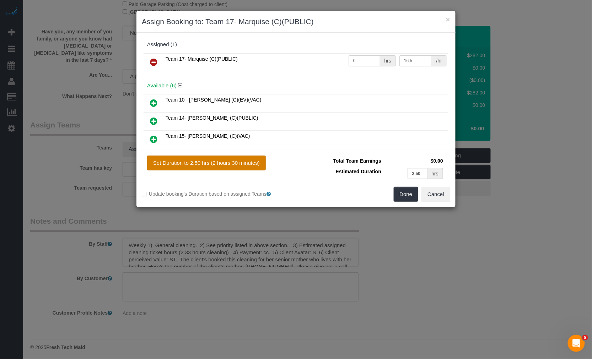
click at [199, 160] on button "Set Duration to 2.50 hrs (2 hours 30 minutes)" at bounding box center [206, 163] width 119 height 15
type input "2.50"
click at [402, 191] on button "Done" at bounding box center [405, 194] width 25 height 15
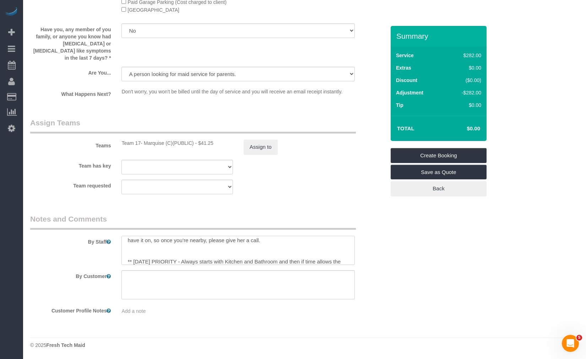
scroll to position [77, 0]
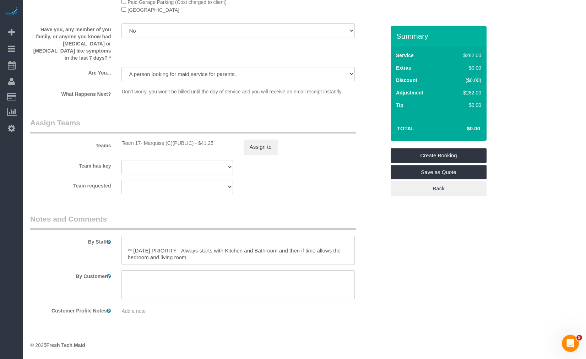
drag, startPoint x: 191, startPoint y: 256, endPoint x: 99, endPoint y: 249, distance: 91.9
click at [99, 249] on div "By Staff" at bounding box center [208, 239] width 366 height 51
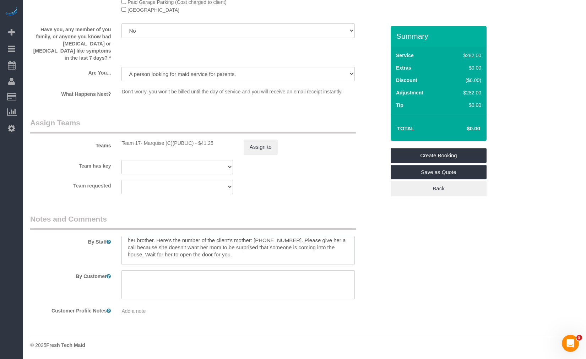
scroll to position [0, 0]
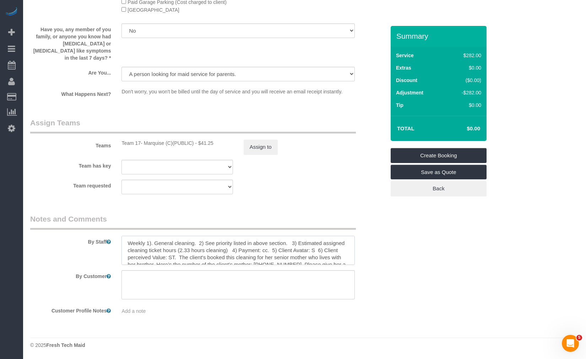
drag, startPoint x: 229, startPoint y: 256, endPoint x: 116, endPoint y: 234, distance: 115.0
click at [116, 234] on div "By Staff" at bounding box center [208, 239] width 366 height 51
paste textarea "COUNTS CLEANING 1) COUNTS cleaning 2) Client wants us to follow the COUNTS Clea…"
drag, startPoint x: 161, startPoint y: 247, endPoint x: 247, endPoint y: 244, distance: 85.6
click at [247, 244] on textarea at bounding box center [237, 250] width 233 height 29
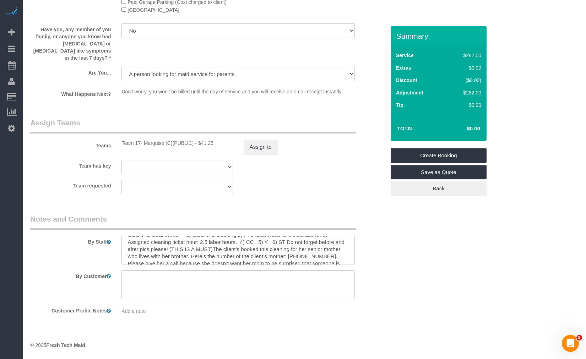
scroll to position [12, 0]
click at [244, 244] on textarea at bounding box center [237, 250] width 233 height 29
click at [174, 252] on textarea at bounding box center [237, 250] width 233 height 29
drag, startPoint x: 184, startPoint y: 243, endPoint x: 179, endPoint y: 242, distance: 4.3
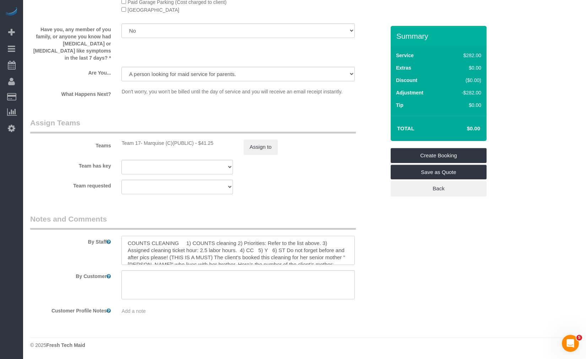
click at [179, 242] on textarea at bounding box center [237, 250] width 233 height 29
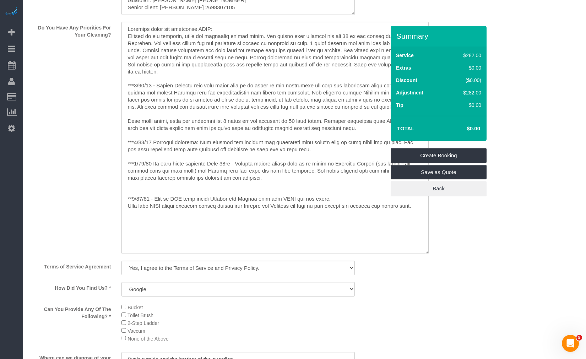
type textarea "COUNTS CLEANING 1) COUNTS cleaning 2) Priorities: Refer to the list above. 3) A…"
click at [160, 33] on textarea at bounding box center [274, 138] width 307 height 232
click at [162, 44] on textarea at bounding box center [274, 138] width 307 height 232
click at [187, 42] on textarea at bounding box center [274, 138] width 307 height 232
paste textarea "COUNTS Cleaning Tasks: Under: - Under bed - Under furniture - Under cabinets - …"
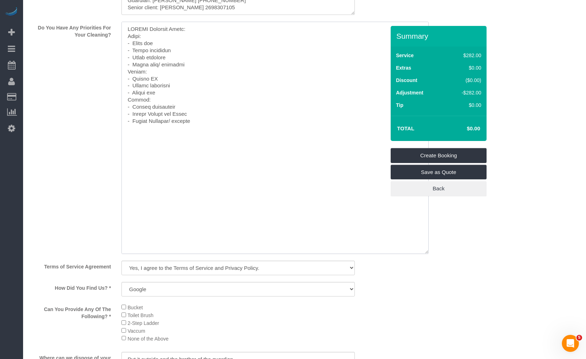
click at [194, 187] on textarea at bounding box center [274, 138] width 307 height 232
click at [165, 148] on textarea at bounding box center [274, 138] width 307 height 232
click at [159, 141] on textarea at bounding box center [274, 138] width 307 height 232
paste textarea "Rooms not normally touched: - Mud room - Utility Room - Porch/ Balcony (Weather…"
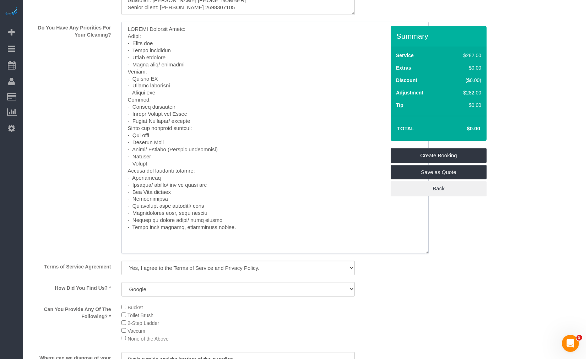
scroll to position [158, 0]
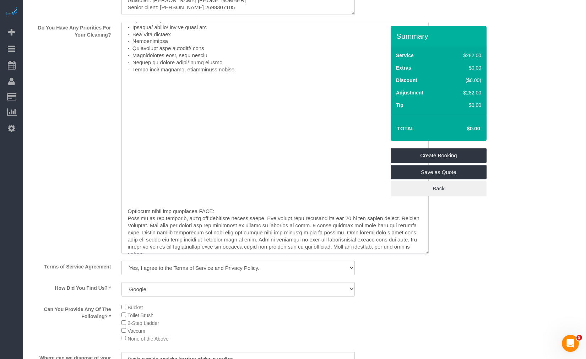
drag, startPoint x: 186, startPoint y: 204, endPoint x: 118, endPoint y: 104, distance: 120.4
click at [118, 104] on div at bounding box center [238, 139] width 244 height 234
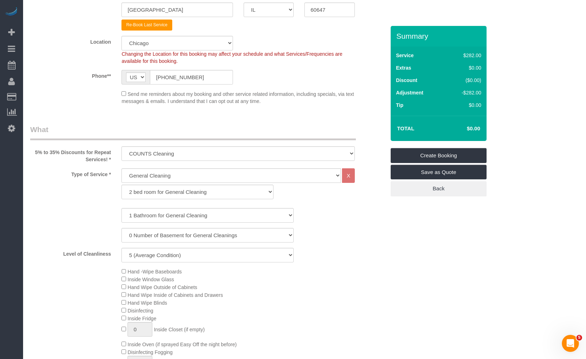
scroll to position [0, 0]
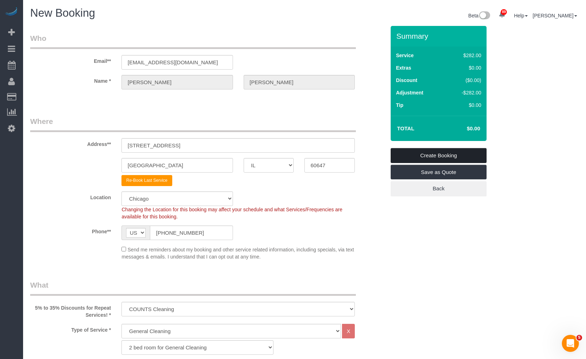
type textarea "COUNTS Cleaning Tasks: Under: - Under bed - Under furniture - Under cabinets - …"
click at [430, 155] on link "Create Booking" at bounding box center [439, 155] width 96 height 15
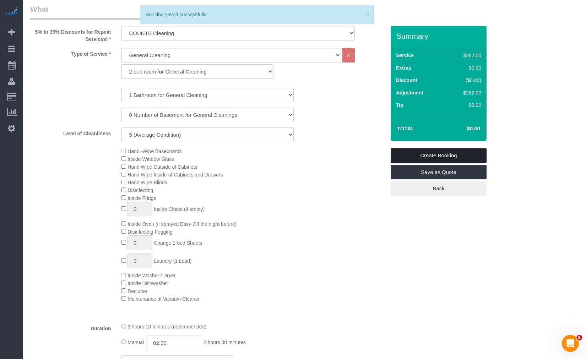
scroll to position [631, 0]
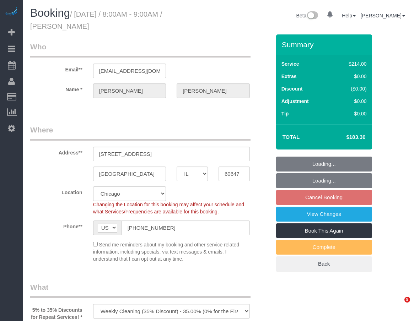
select select "IL"
select select "512"
select select "number:1"
select select "number:58"
select select "number:139"
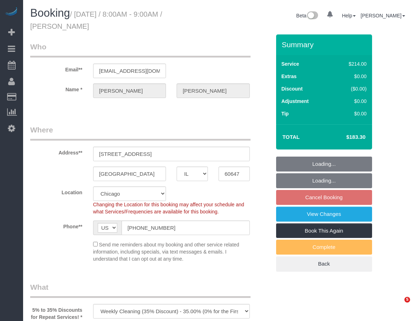
select select "number:137"
select select "5"
select select "spot6"
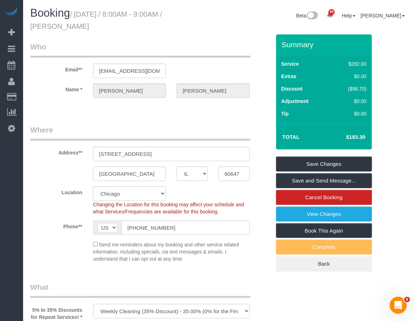
scroll to position [276, 0]
